Goal: Find contact information: Find contact information

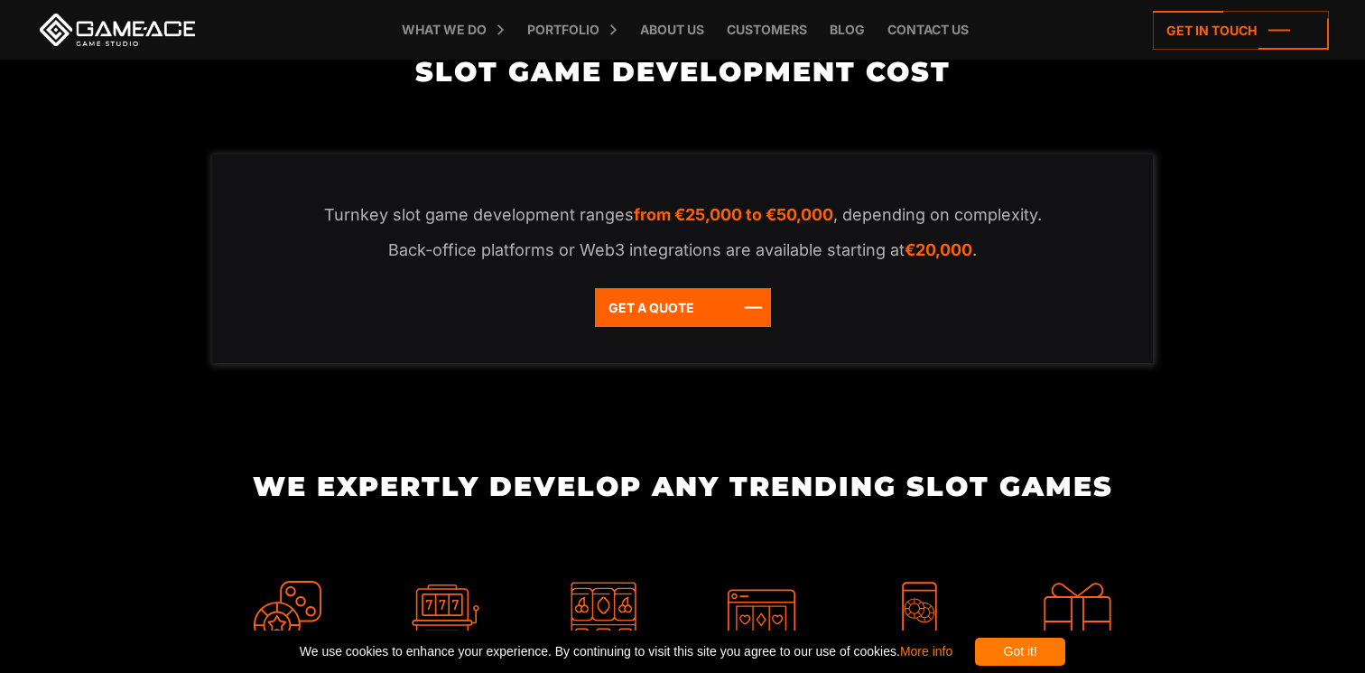
scroll to position [3671, 0]
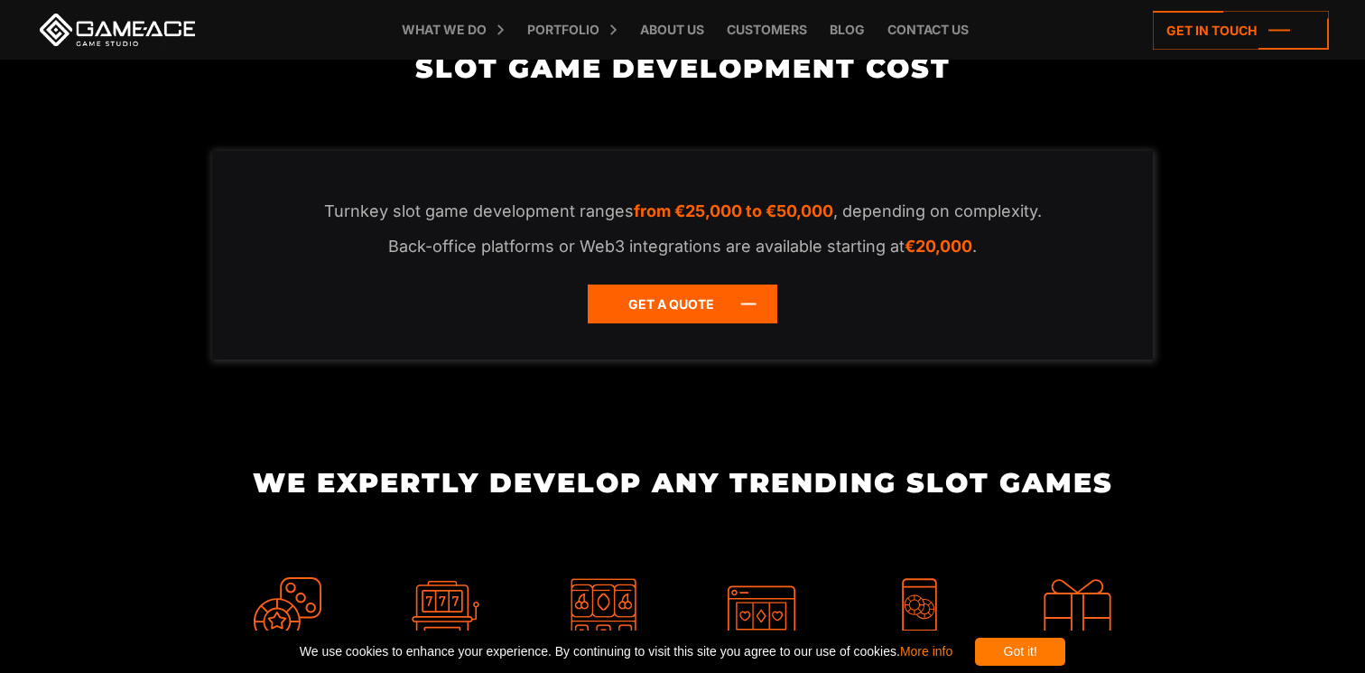
click at [613, 323] on icon at bounding box center [683, 303] width 190 height 39
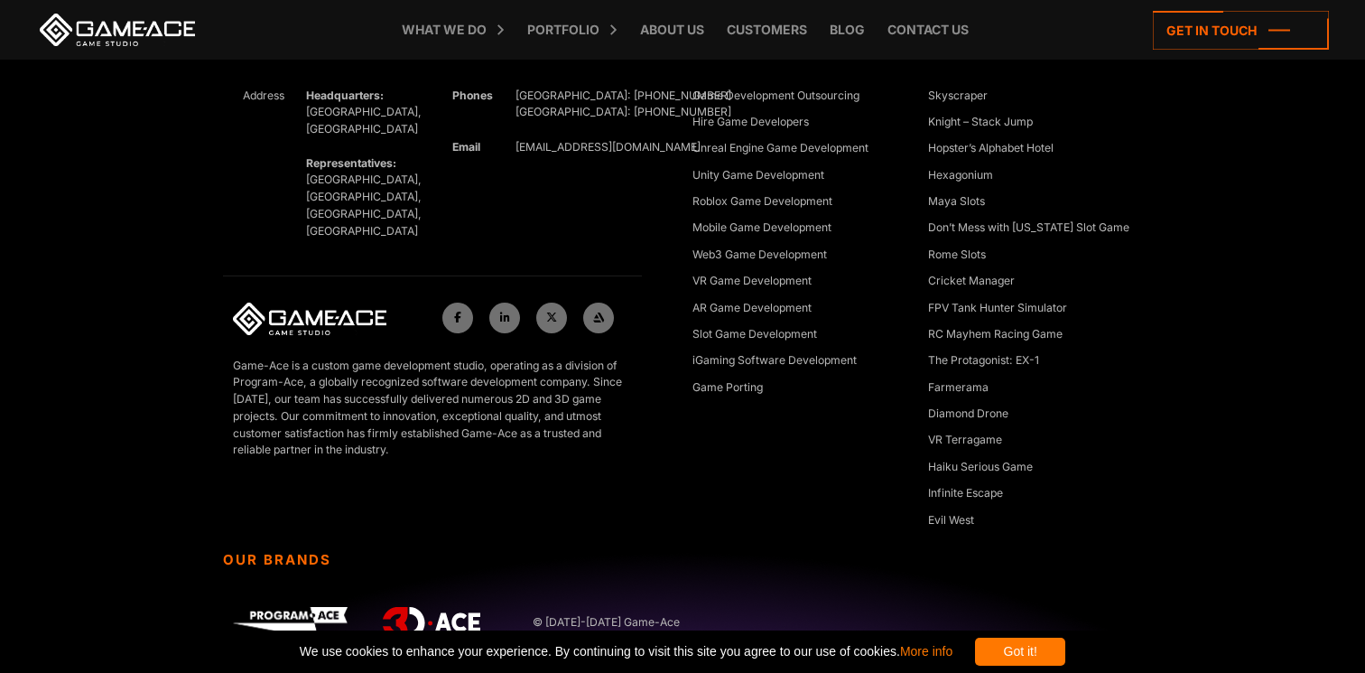
scroll to position [8707, 0]
click at [505, 311] on icon at bounding box center [505, 316] width 10 height 11
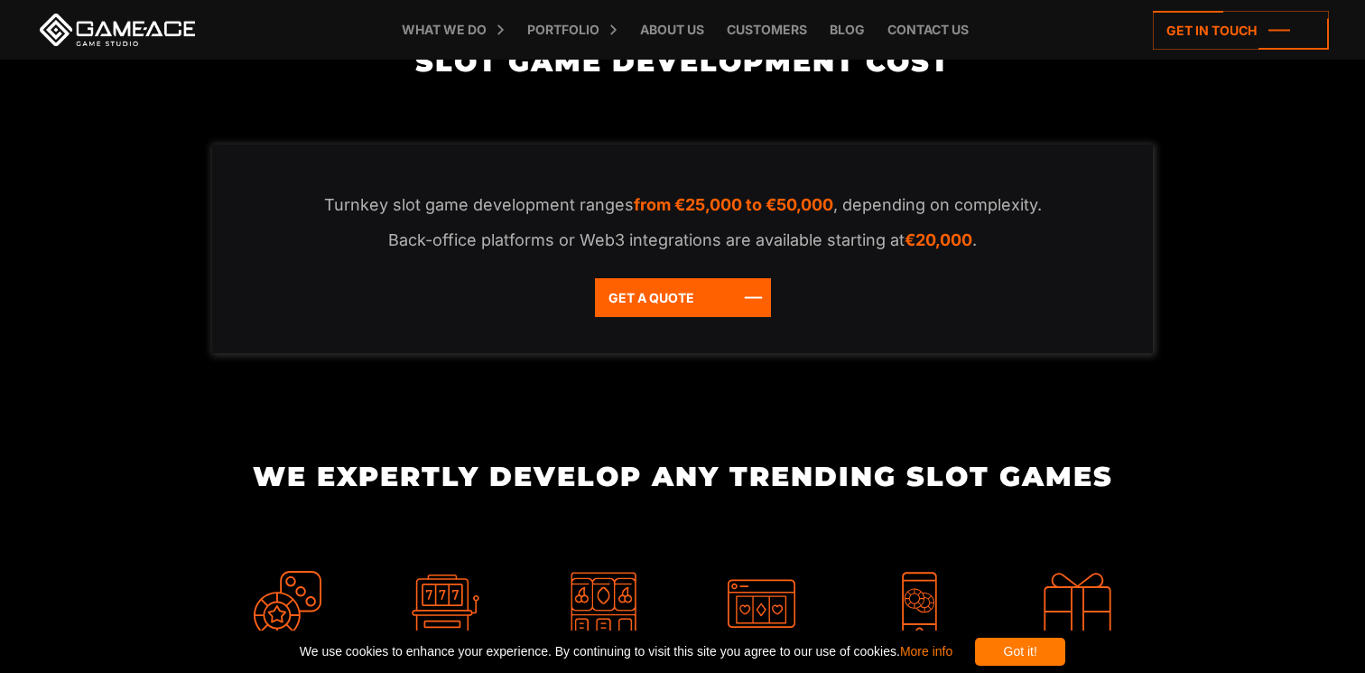
scroll to position [3715, 0]
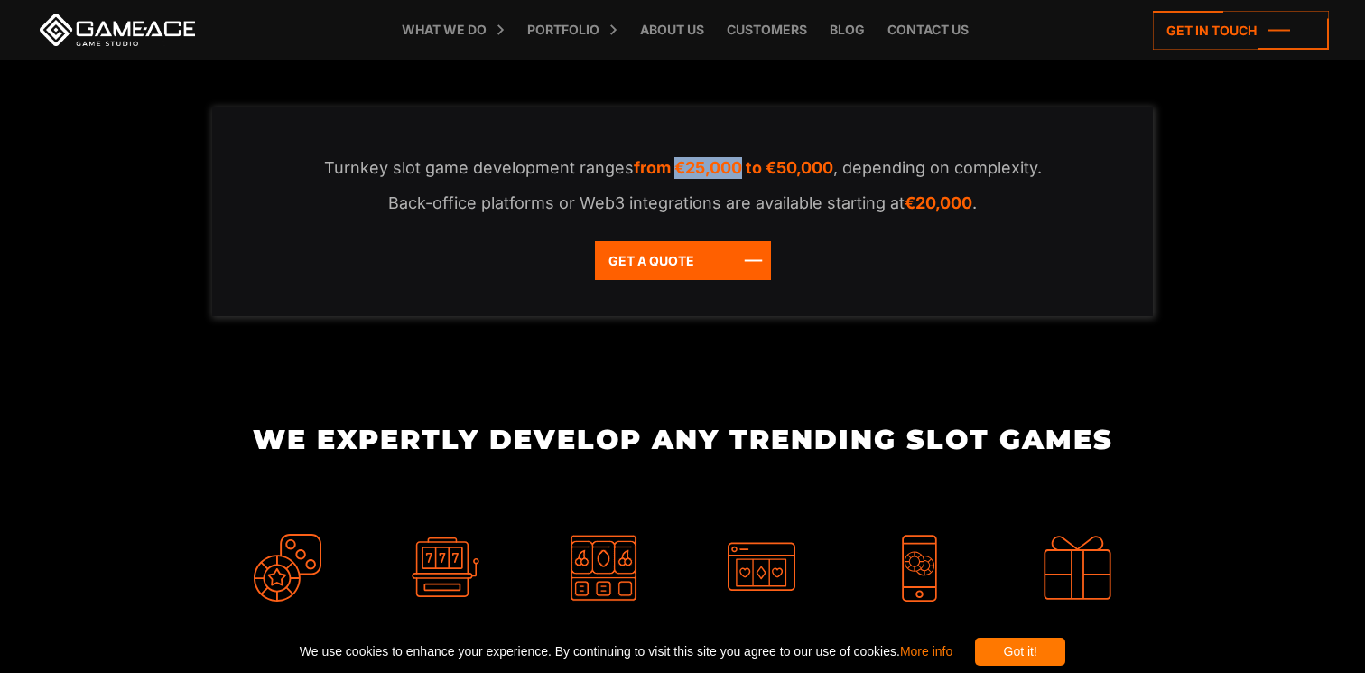
drag, startPoint x: 672, startPoint y: 193, endPoint x: 740, endPoint y: 190, distance: 68.7
click at [740, 177] on em "from €25,000 to €50,000" at bounding box center [734, 167] width 200 height 19
click at [471, 316] on div "Turnkey slot game development ranges from €25,000 to €50,000 , depending on com…" at bounding box center [683, 211] width 942 height 209
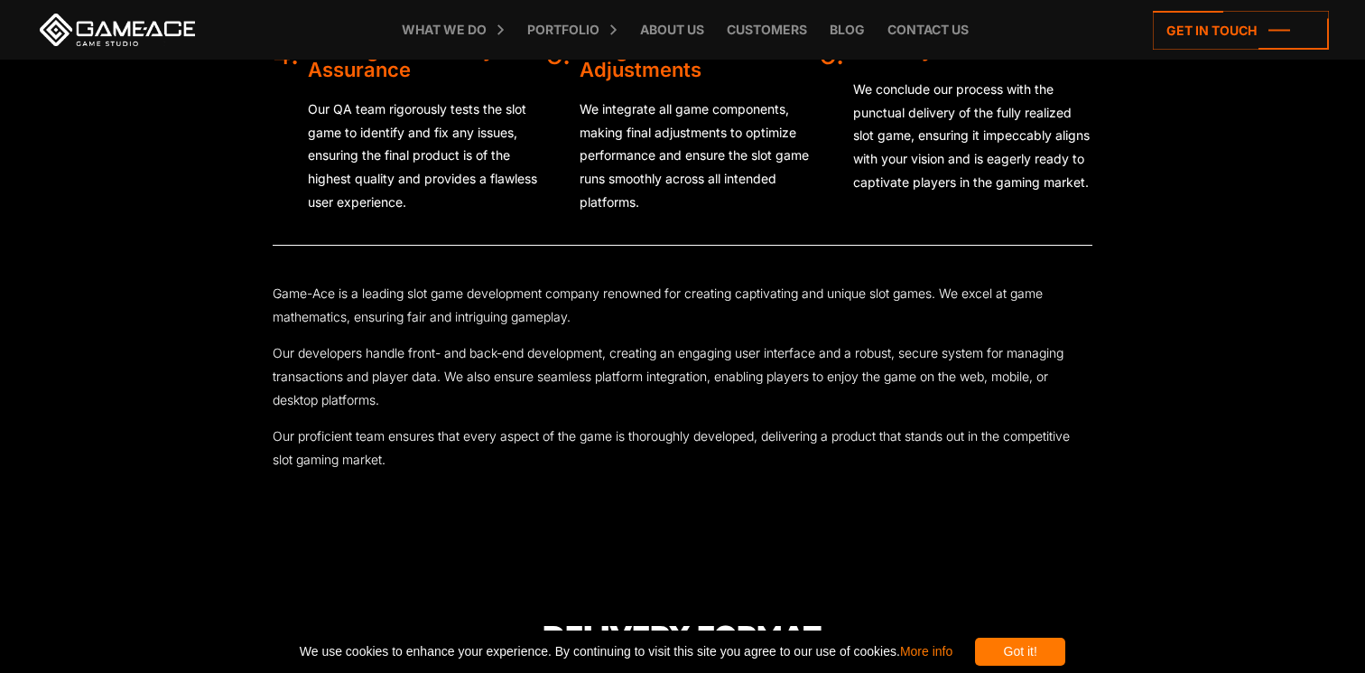
scroll to position [5069, 0]
